Goal: Task Accomplishment & Management: Manage account settings

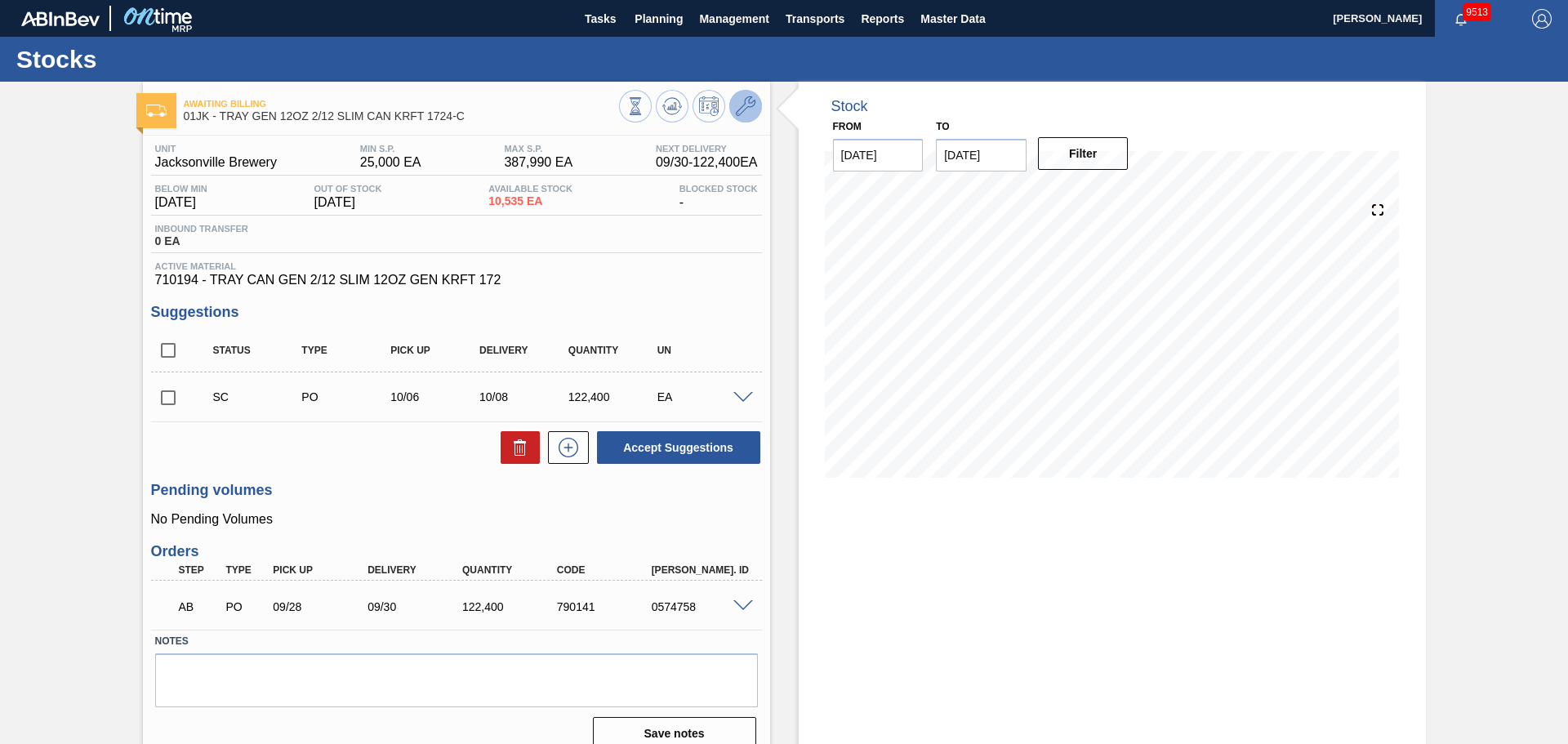
click at [738, 104] on icon at bounding box center [746, 106] width 20 height 20
click at [673, 103] on icon at bounding box center [671, 105] width 11 height 7
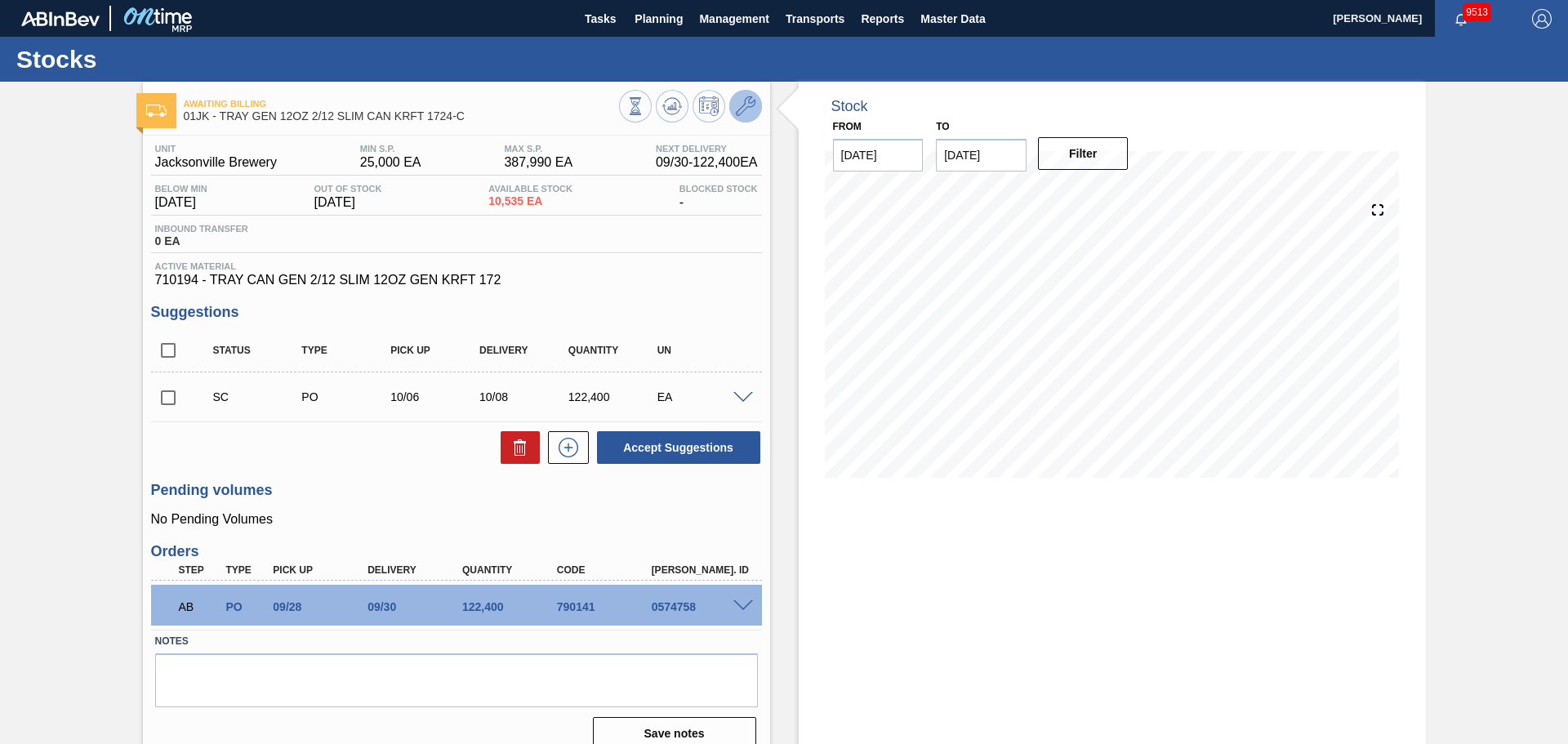
click at [739, 114] on icon at bounding box center [746, 106] width 20 height 20
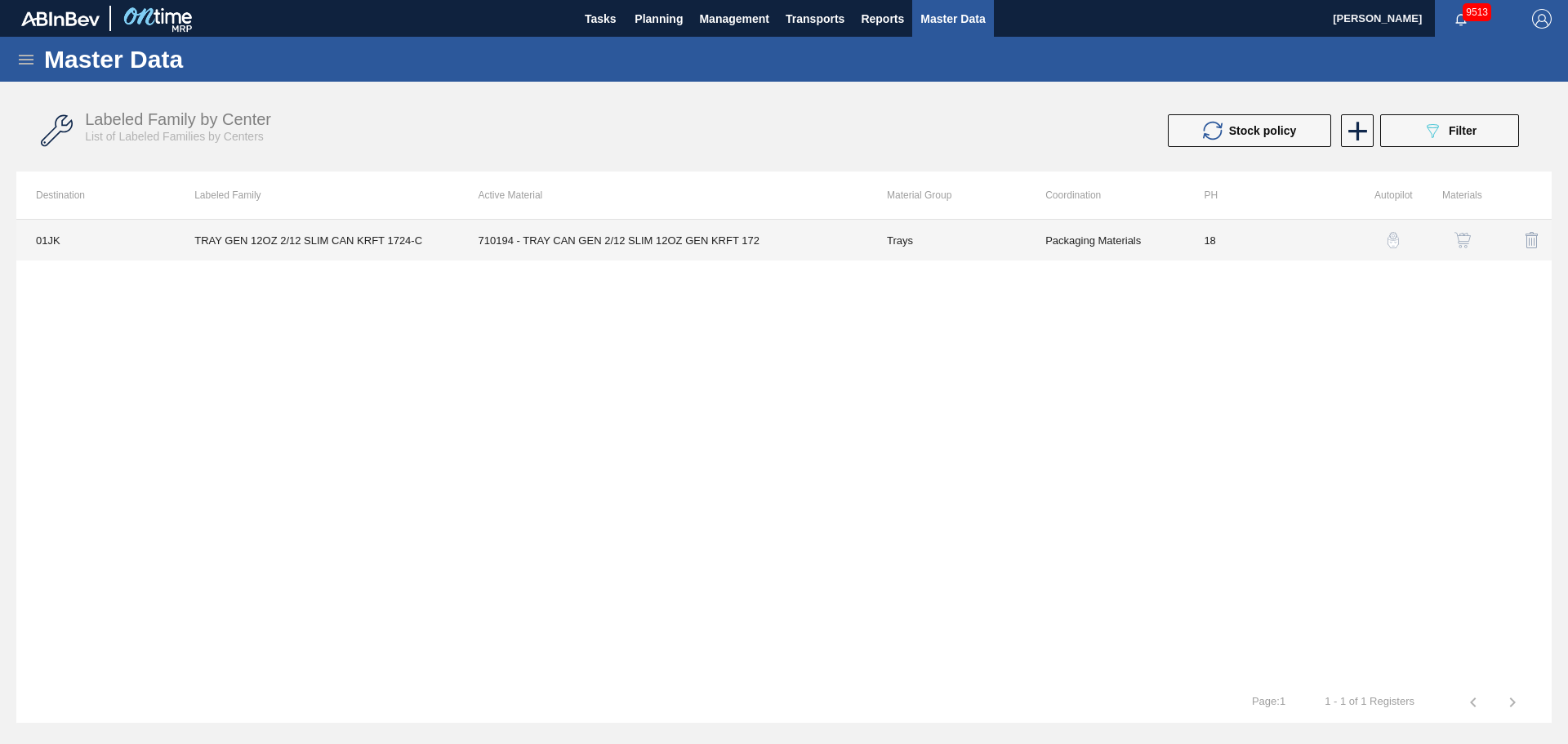
click at [1182, 222] on td "Packaging Materials" at bounding box center [1105, 240] width 159 height 41
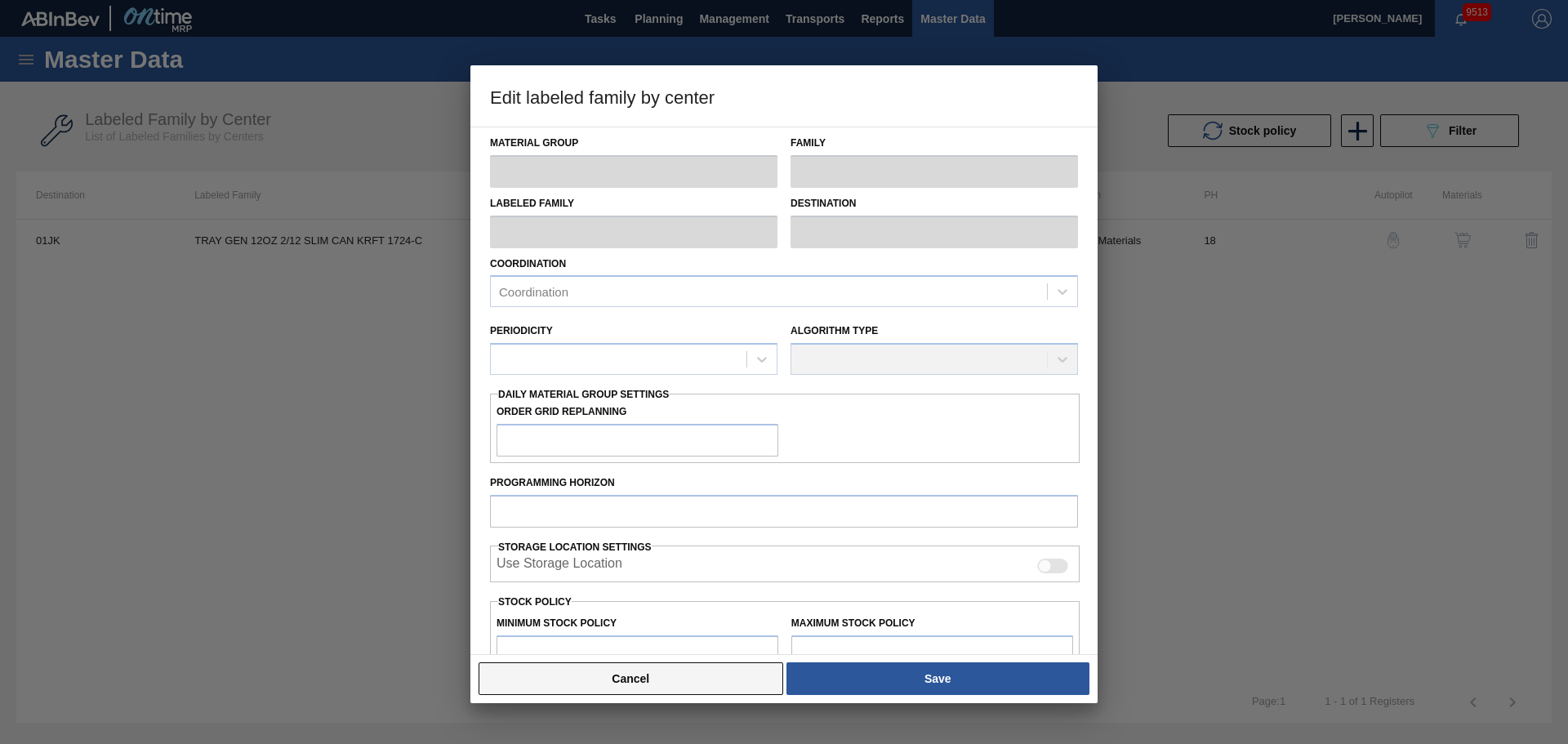
type input "Trays"
type input "TRAY GEN 12OZ 2/12 SLIM CAN KRFT 1724-C"
type input "01JK - Jacksonville Brewery"
type input "0"
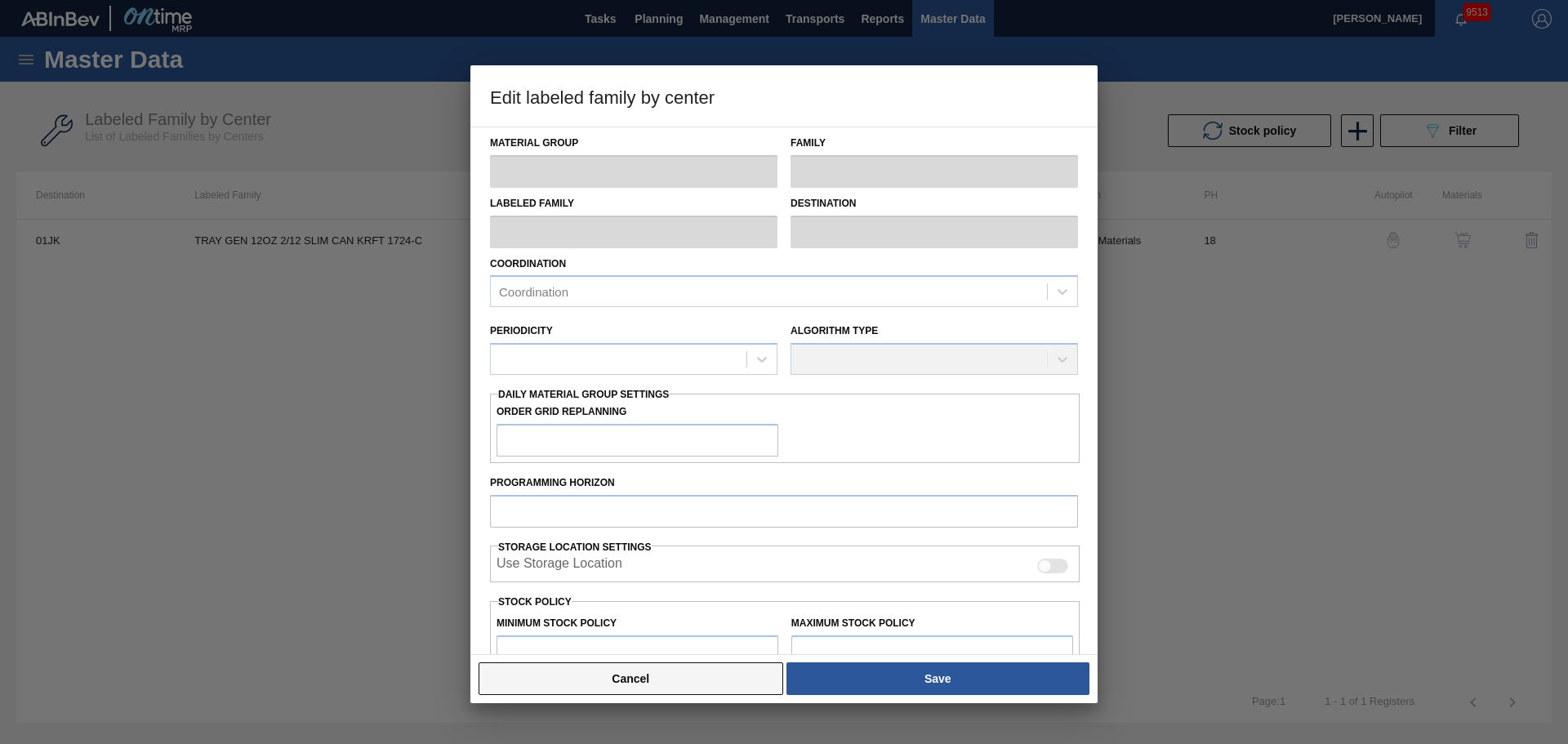
type input "18"
type input "25,000"
type input "387,990"
type input "0"
type input "25,000"
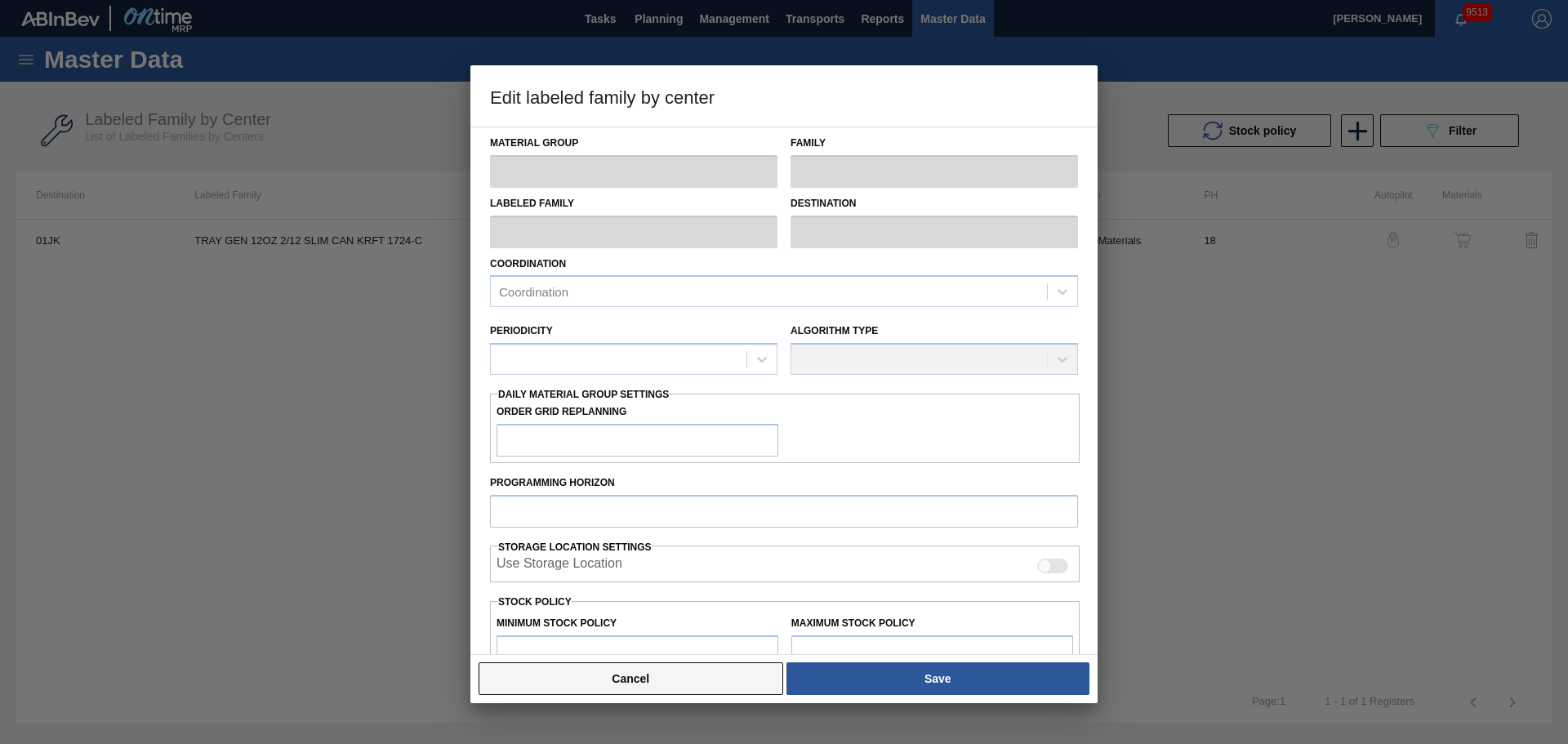
checkbox input "true"
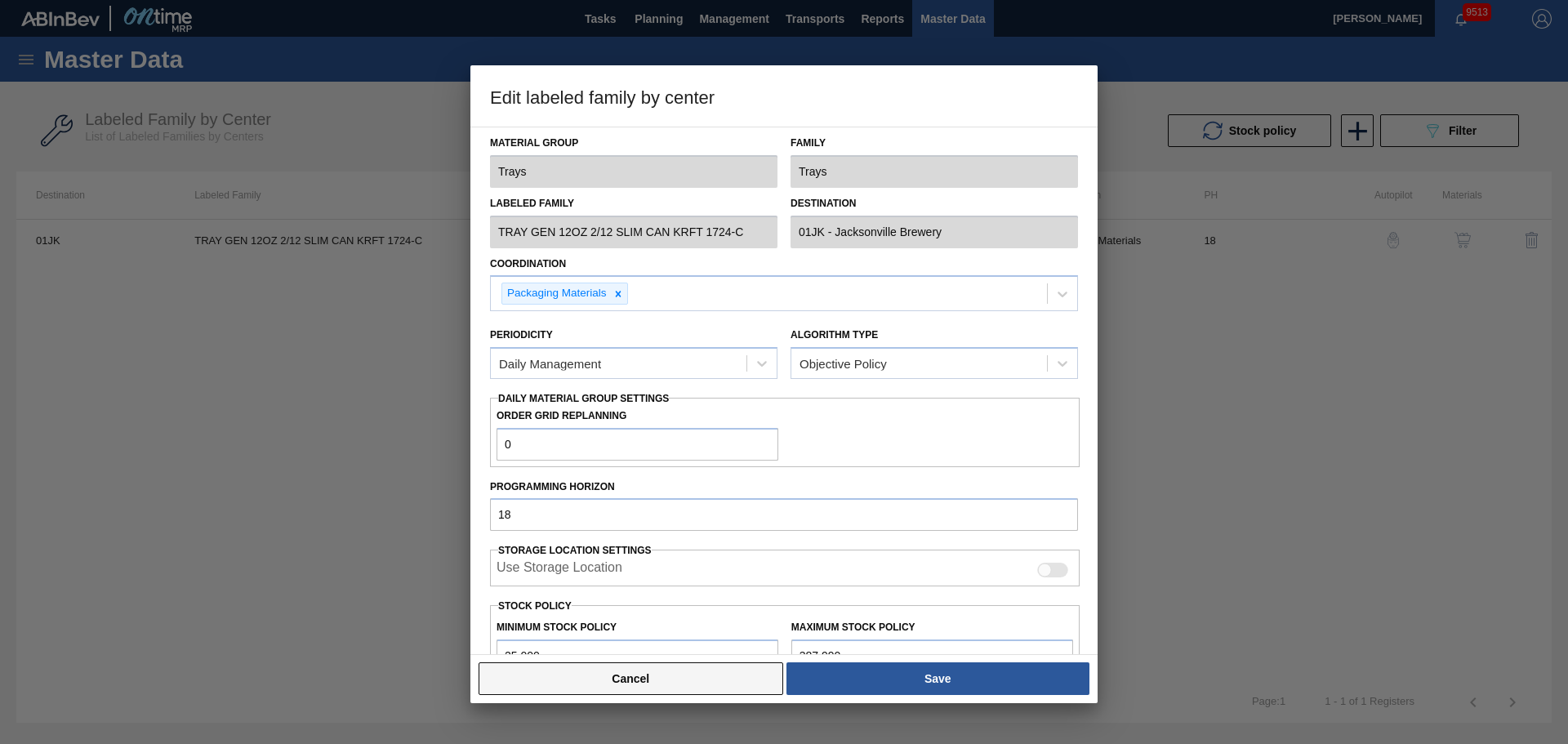
click at [652, 680] on button "Cancel" at bounding box center [630, 678] width 305 height 33
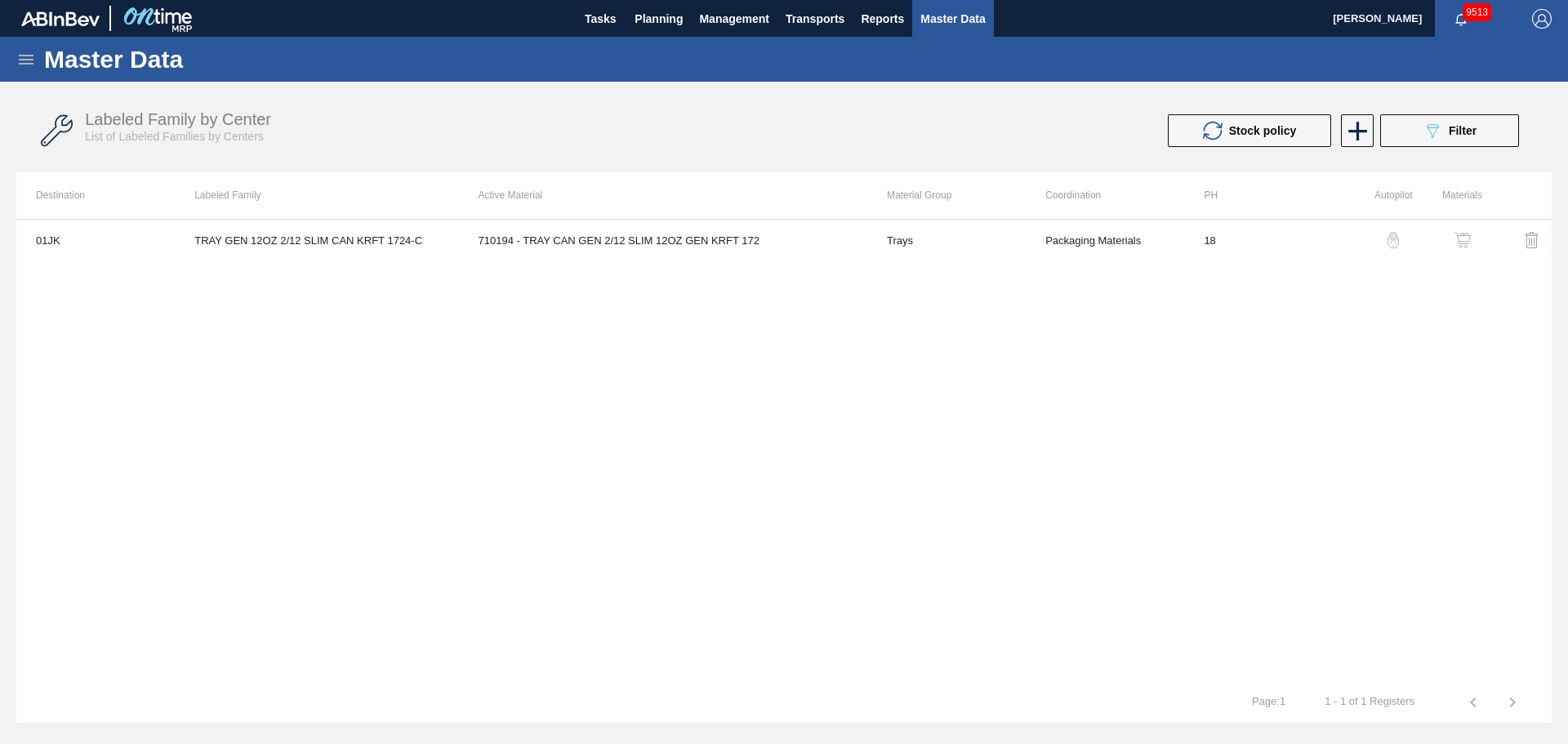
click at [1390, 236] on img "button" at bounding box center [1393, 240] width 16 height 16
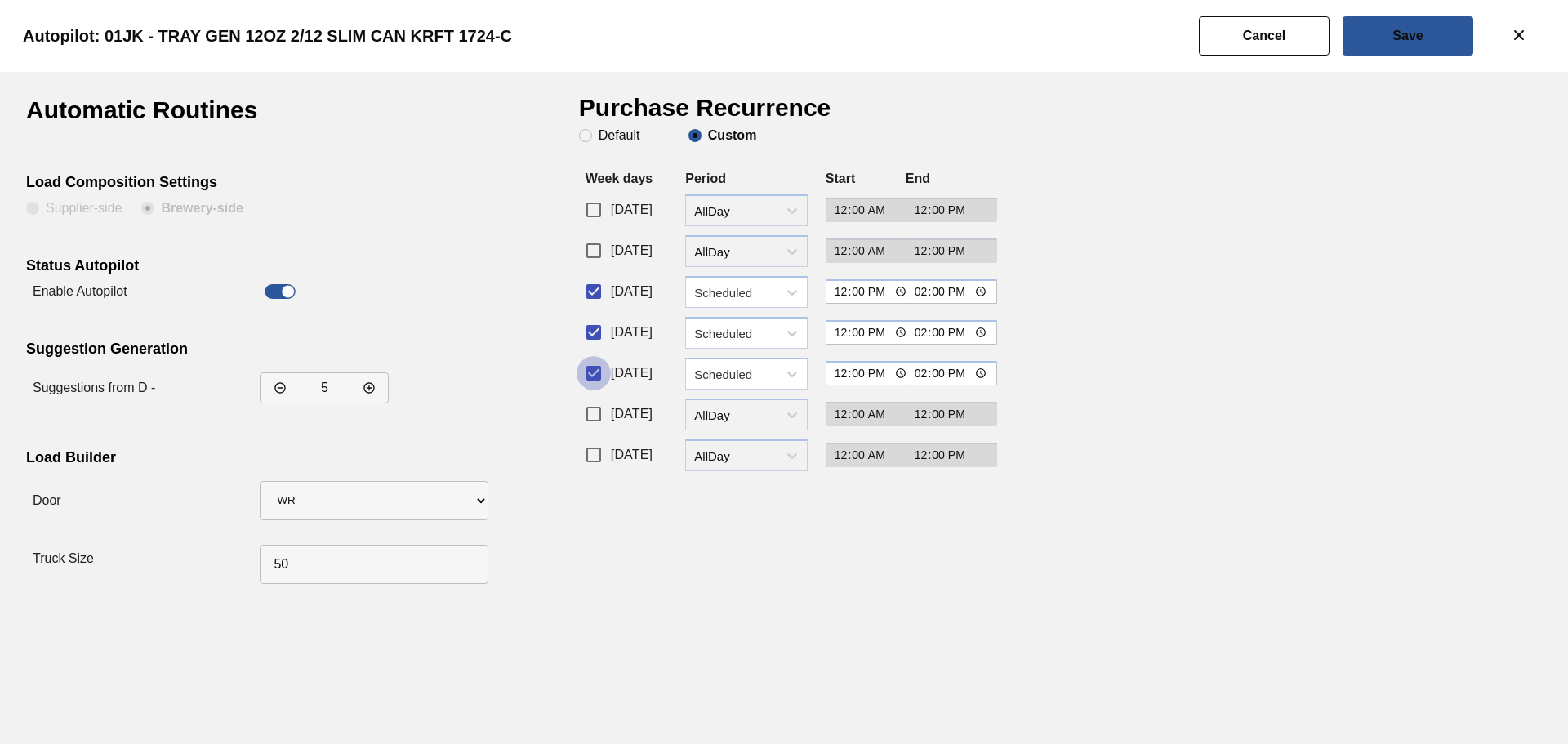
click at [584, 375] on input "[DATE]" at bounding box center [593, 372] width 34 height 34
checkbox input "false"
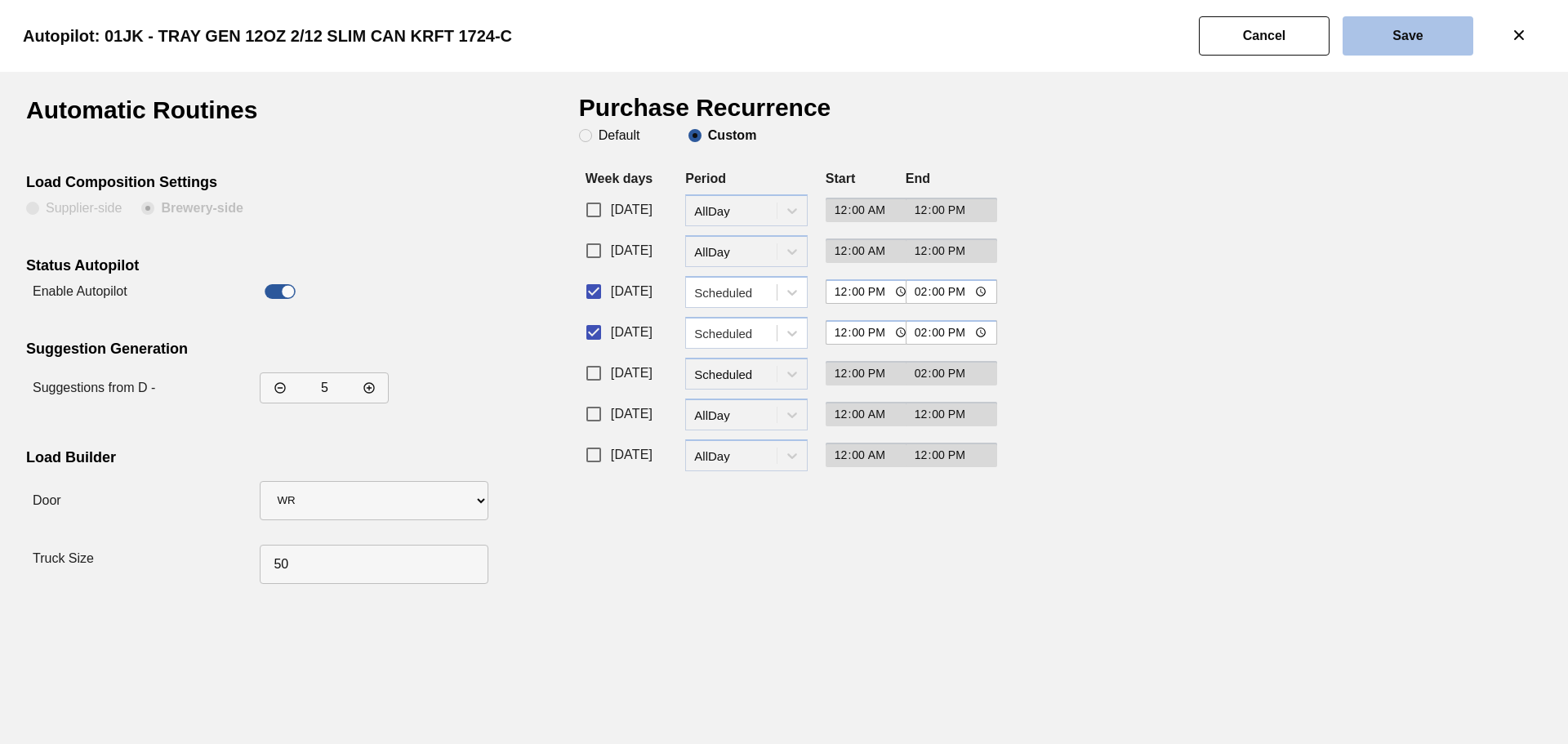
click at [1372, 42] on button "Save" at bounding box center [1407, 35] width 131 height 39
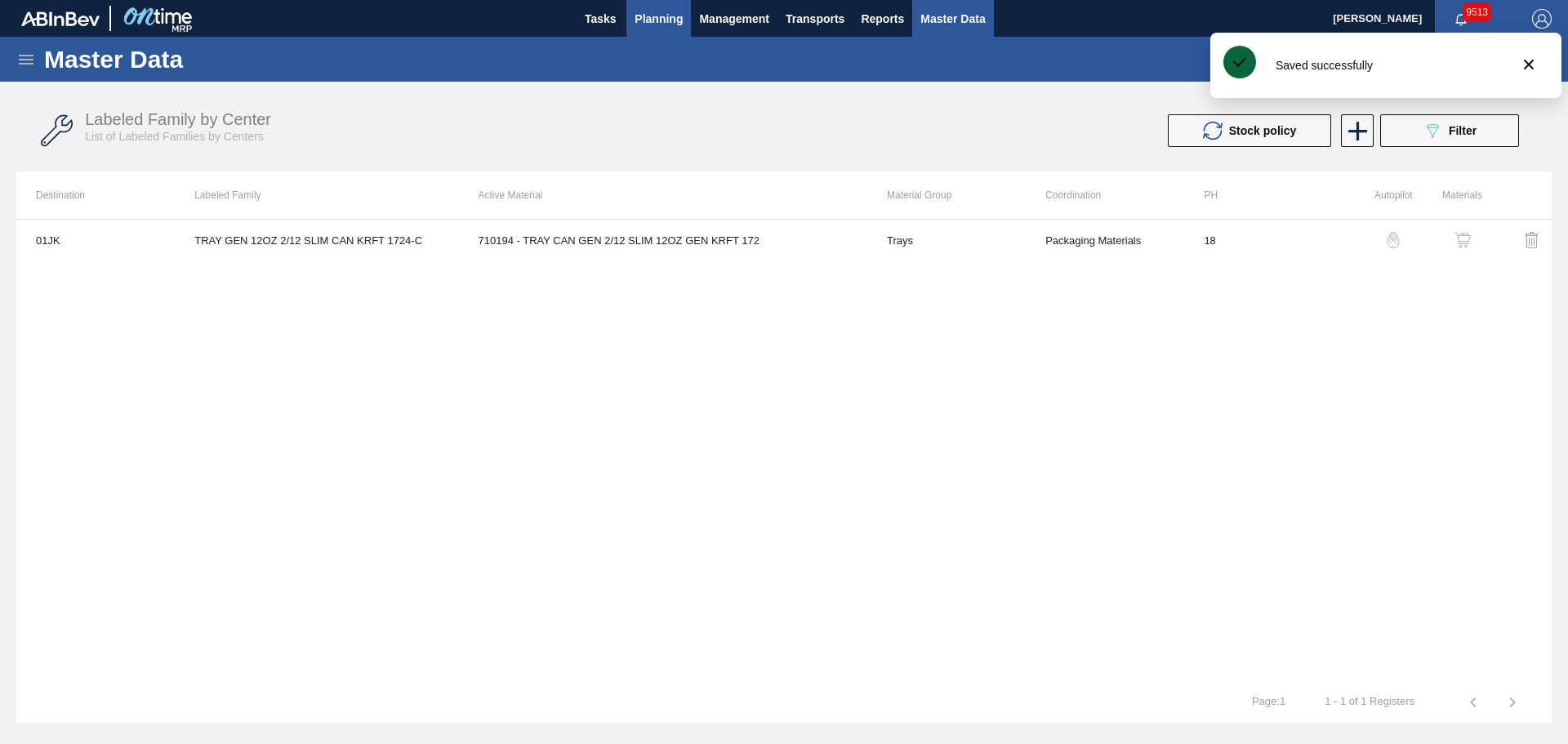
click at [647, 10] on span "Planning" at bounding box center [658, 19] width 48 height 20
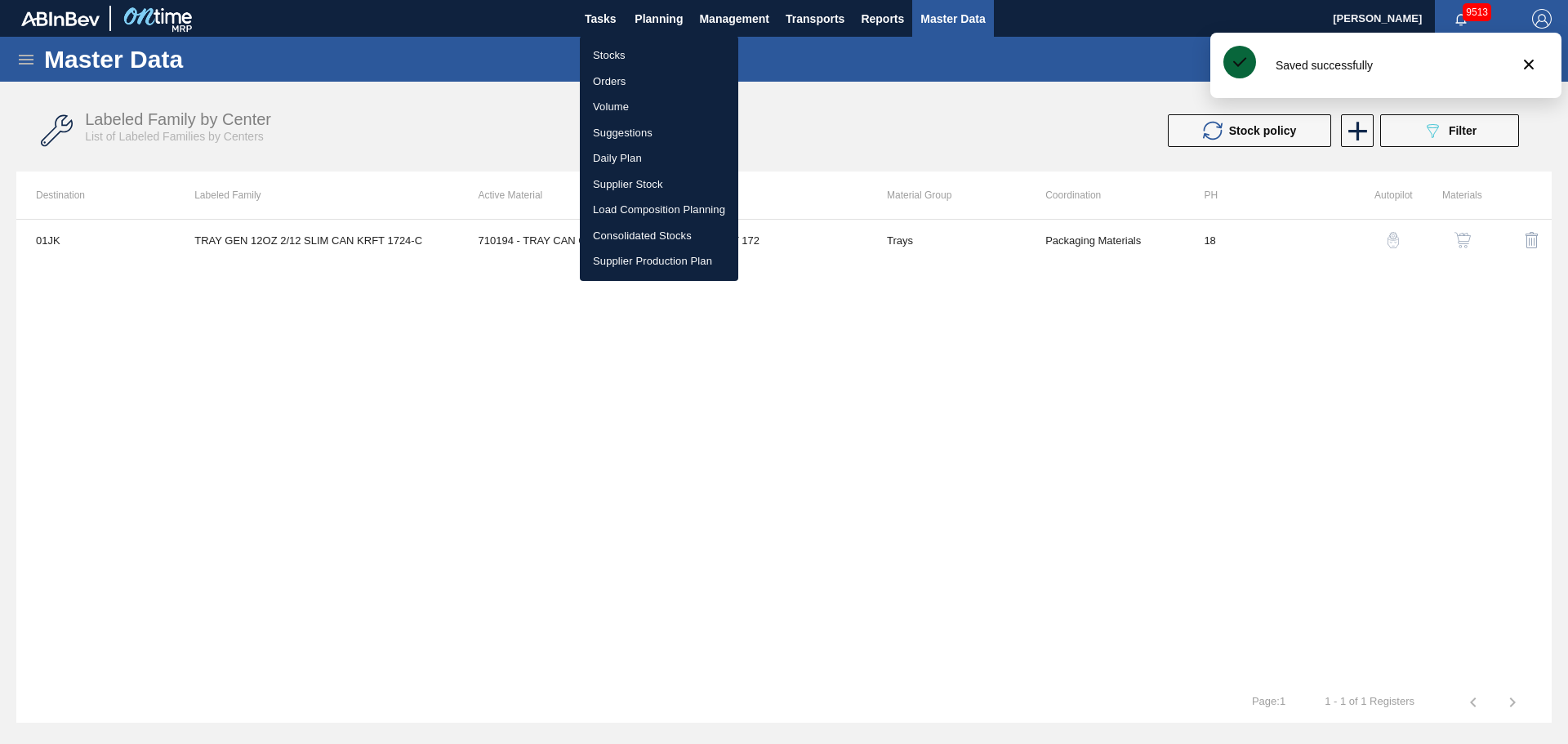
click at [619, 56] on li "Stocks" at bounding box center [658, 56] width 159 height 26
